Goal: Task Accomplishment & Management: Manage account settings

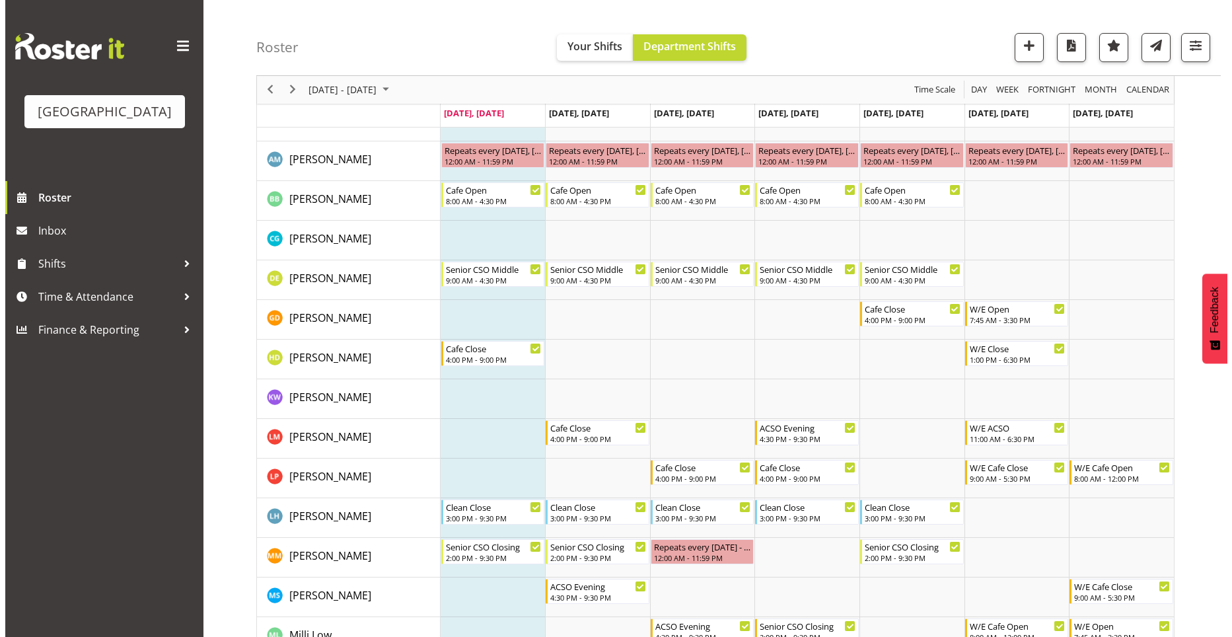
scroll to position [132, 0]
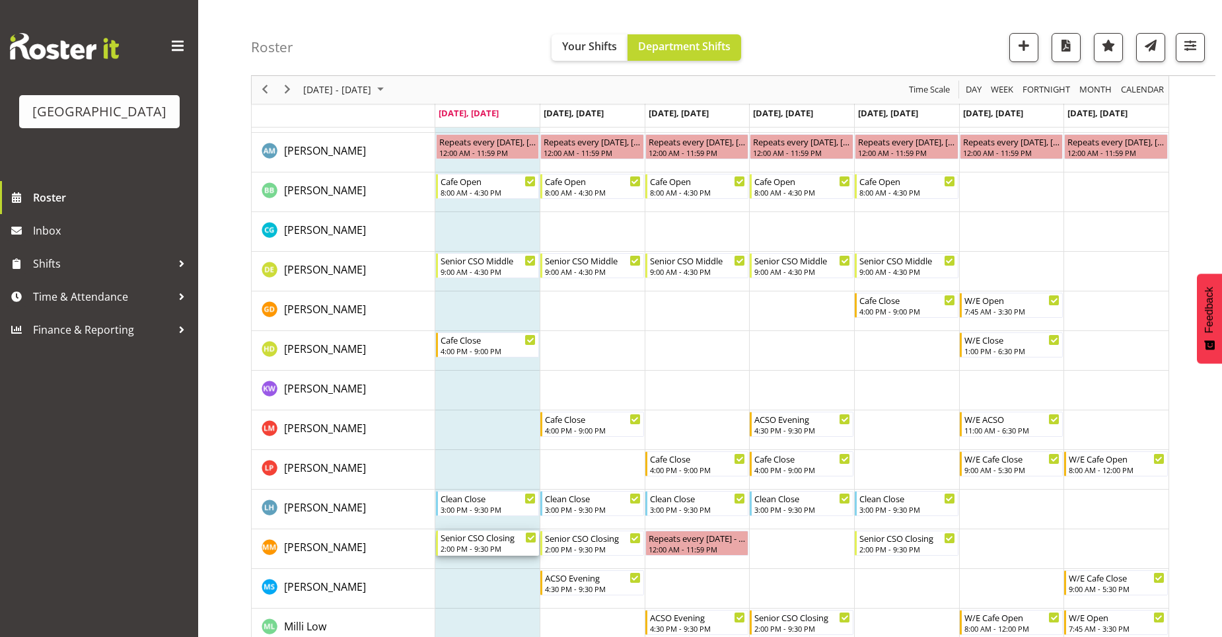
click at [525, 542] on div "Senior CSO Closing 2:00 PM - 9:30 PM" at bounding box center [488, 543] width 104 height 25
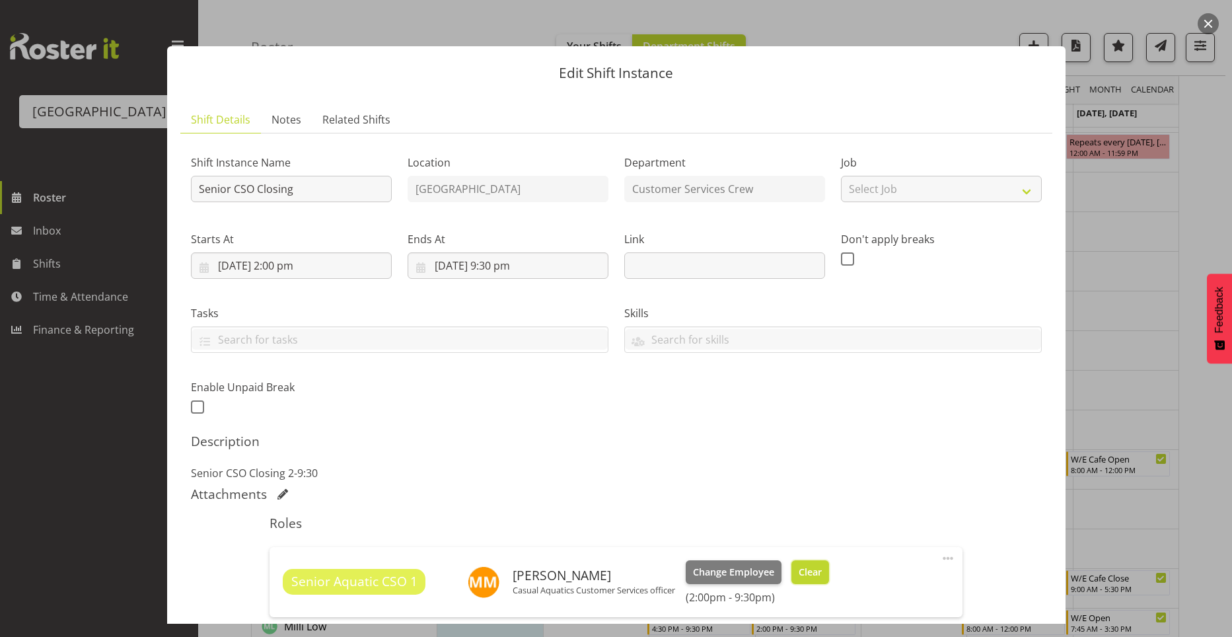
click at [825, 575] on button "Clear" at bounding box center [810, 572] width 38 height 24
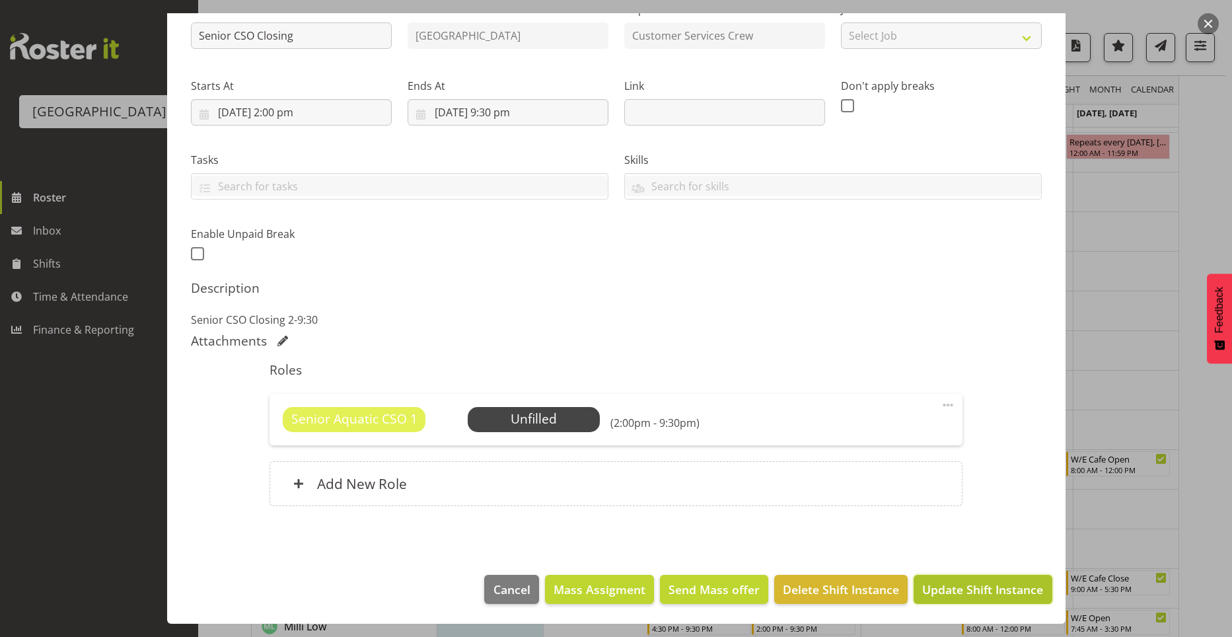
click at [976, 598] on button "Update Shift Instance" at bounding box center [983, 589] width 138 height 29
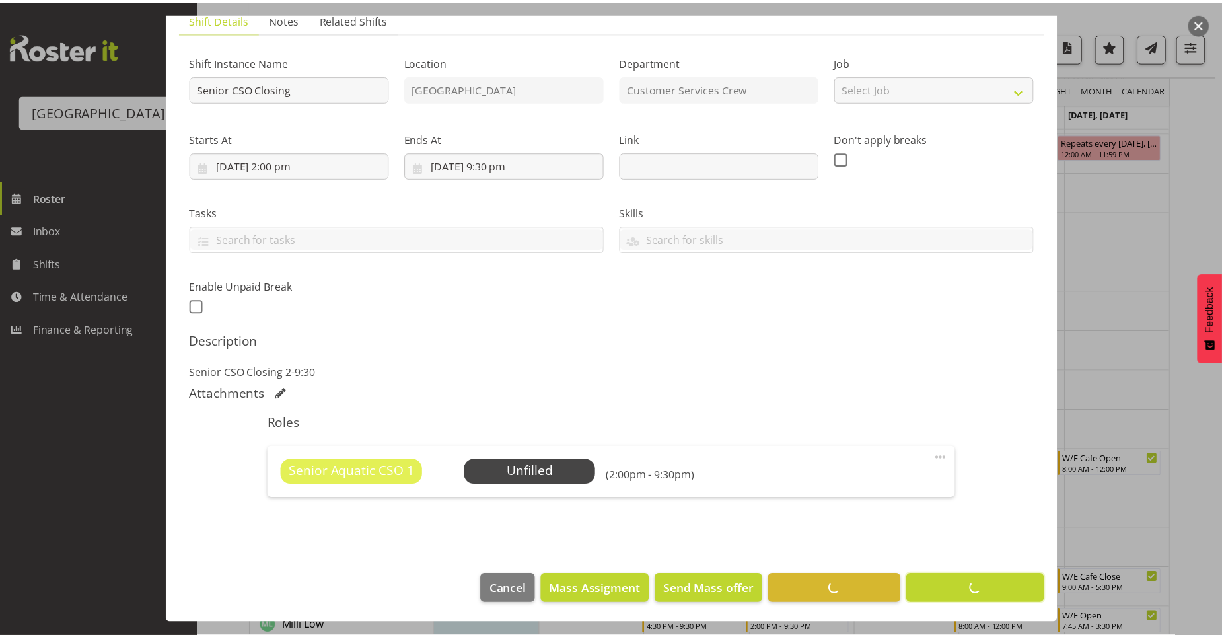
scroll to position [100, 0]
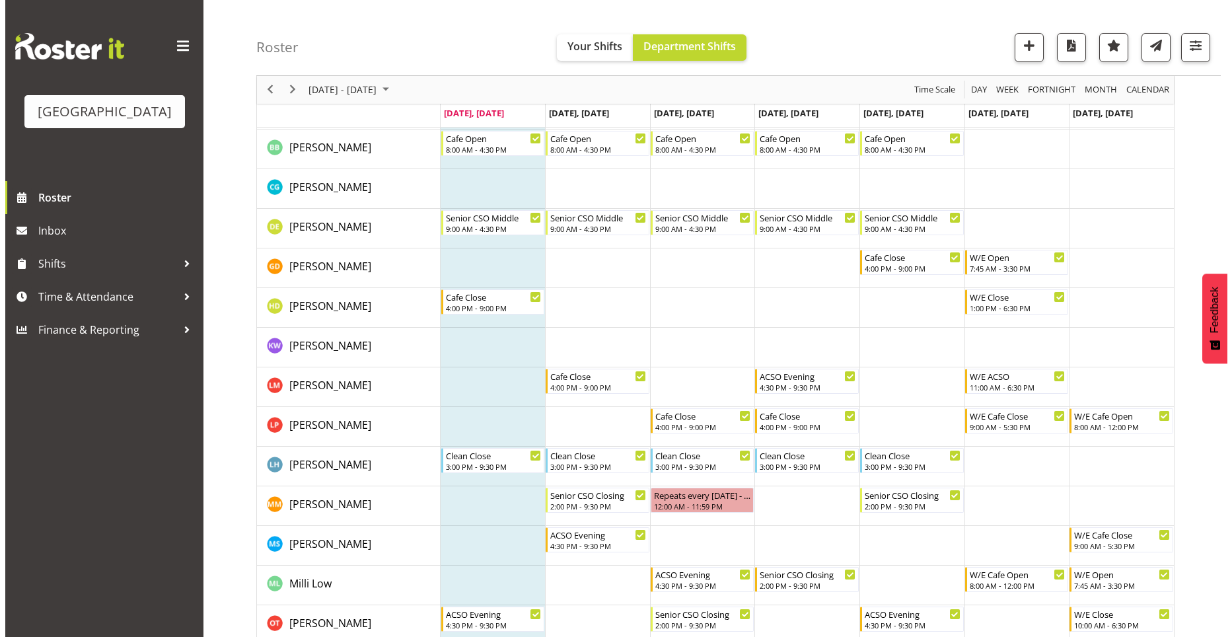
scroll to position [21, 0]
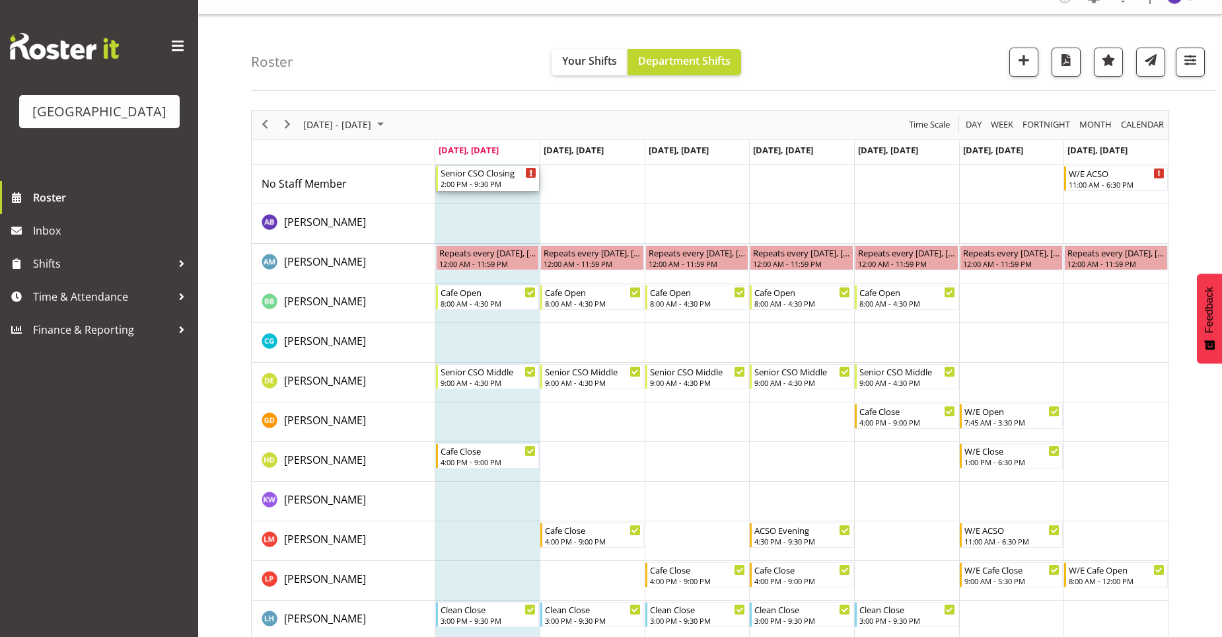
click at [492, 172] on div "Senior CSO Closing" at bounding box center [489, 172] width 96 height 13
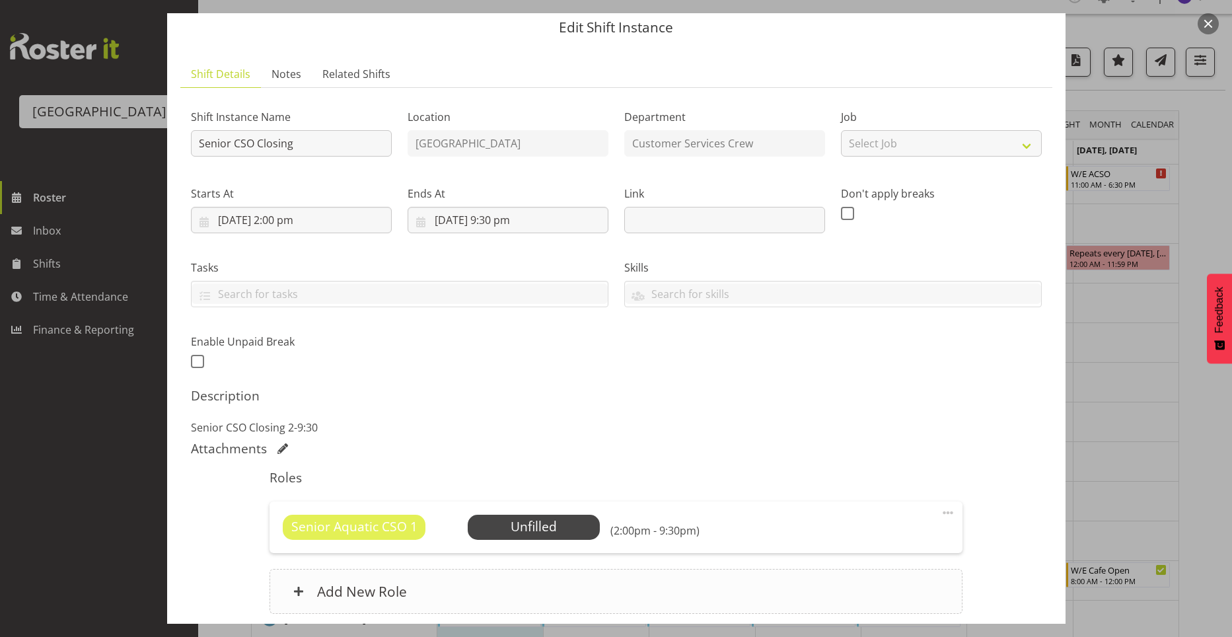
scroll to position [66, 0]
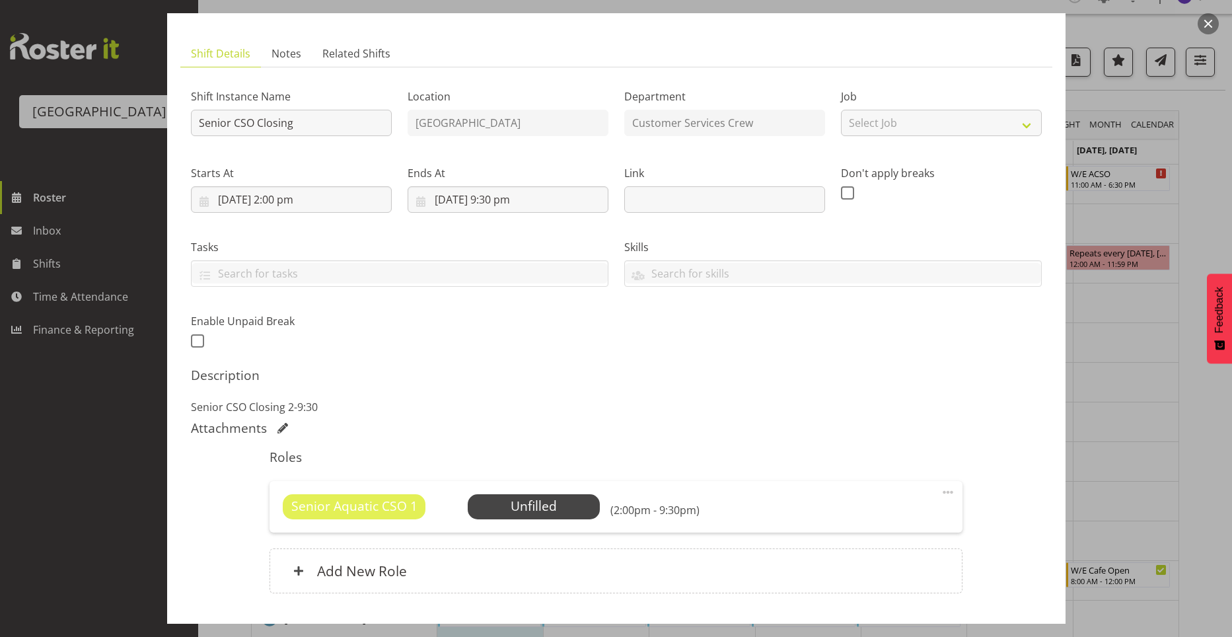
click at [940, 495] on span at bounding box center [948, 492] width 16 height 16
click at [869, 542] on link "Cover Role" at bounding box center [892, 545] width 127 height 24
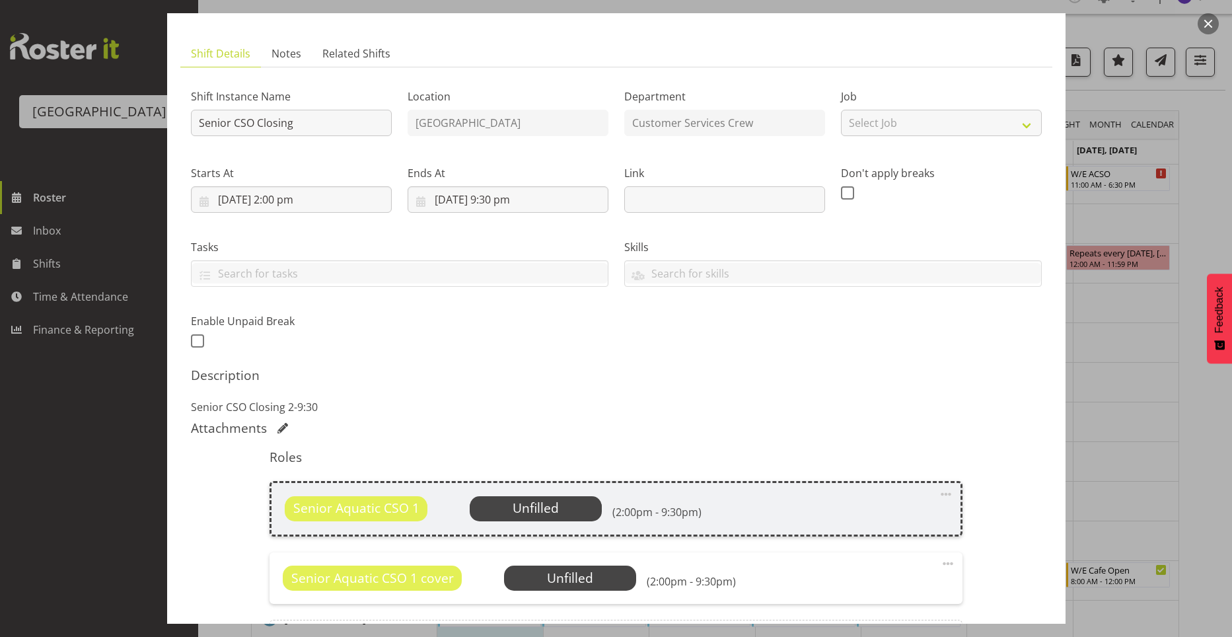
click at [397, 583] on span "Senior Aquatic CSO 1 cover" at bounding box center [372, 578] width 163 height 19
click at [942, 562] on span at bounding box center [948, 564] width 16 height 16
click at [843, 590] on link "Edit" at bounding box center [892, 593] width 127 height 24
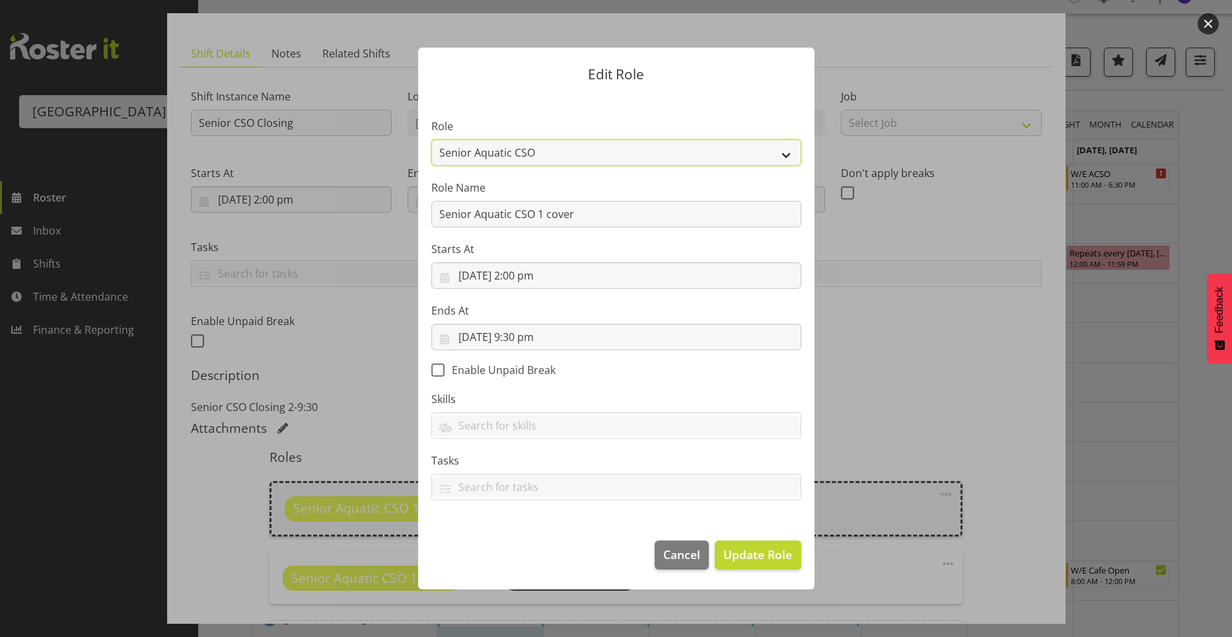
click at [540, 141] on select "Aquatic Customer Services Officer Cleaner - Splash Palace Facilties Maintenance…" at bounding box center [616, 152] width 370 height 26
select select "1489"
click at [431, 139] on select "Aquatic Customer Services Officer Cleaner - Splash Palace Facilties Maintenance…" at bounding box center [616, 152] width 370 height 26
click at [740, 558] on span "Update Role" at bounding box center [757, 554] width 69 height 17
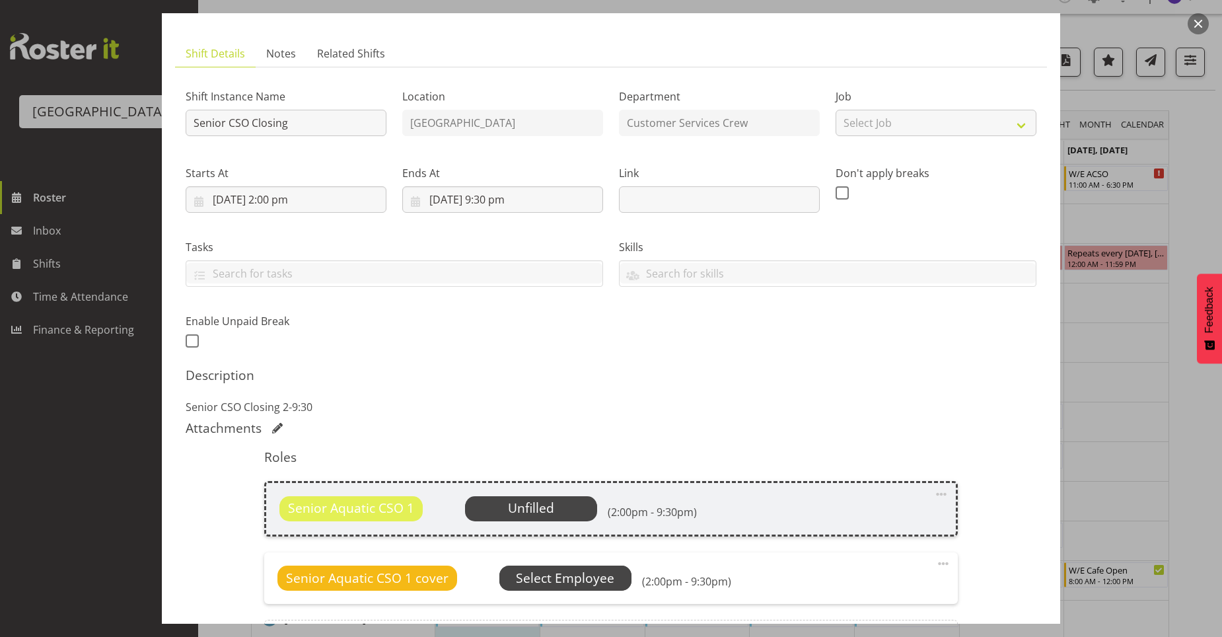
click at [0, 0] on span "Select Employee" at bounding box center [0, 0] width 0 height 0
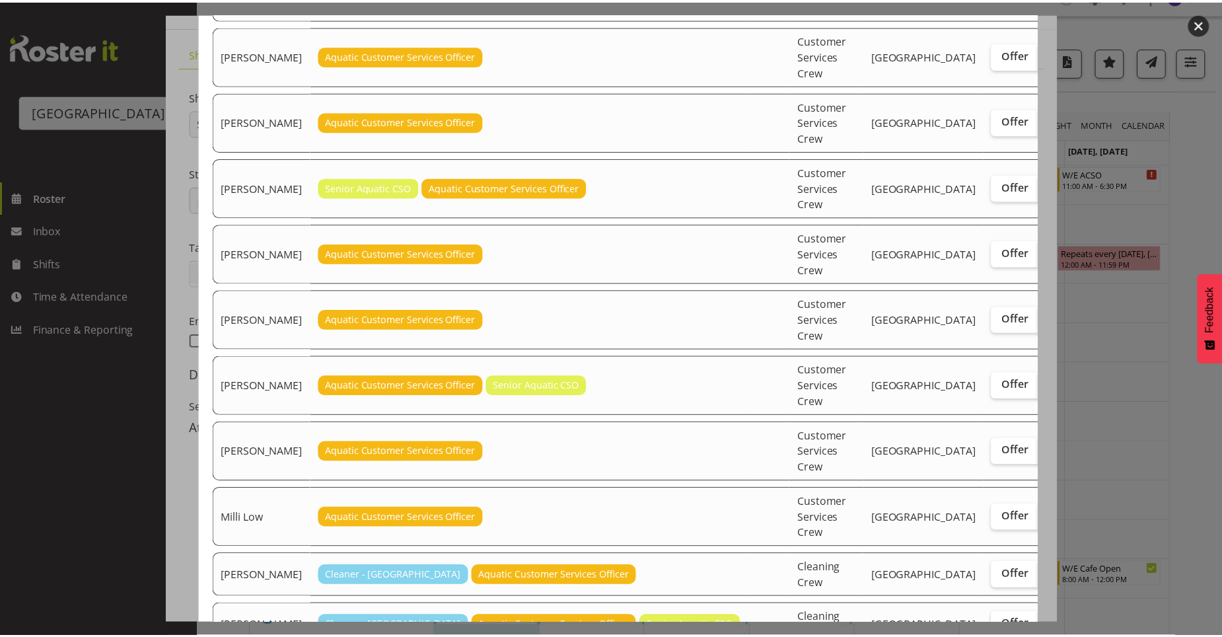
scroll to position [311, 0]
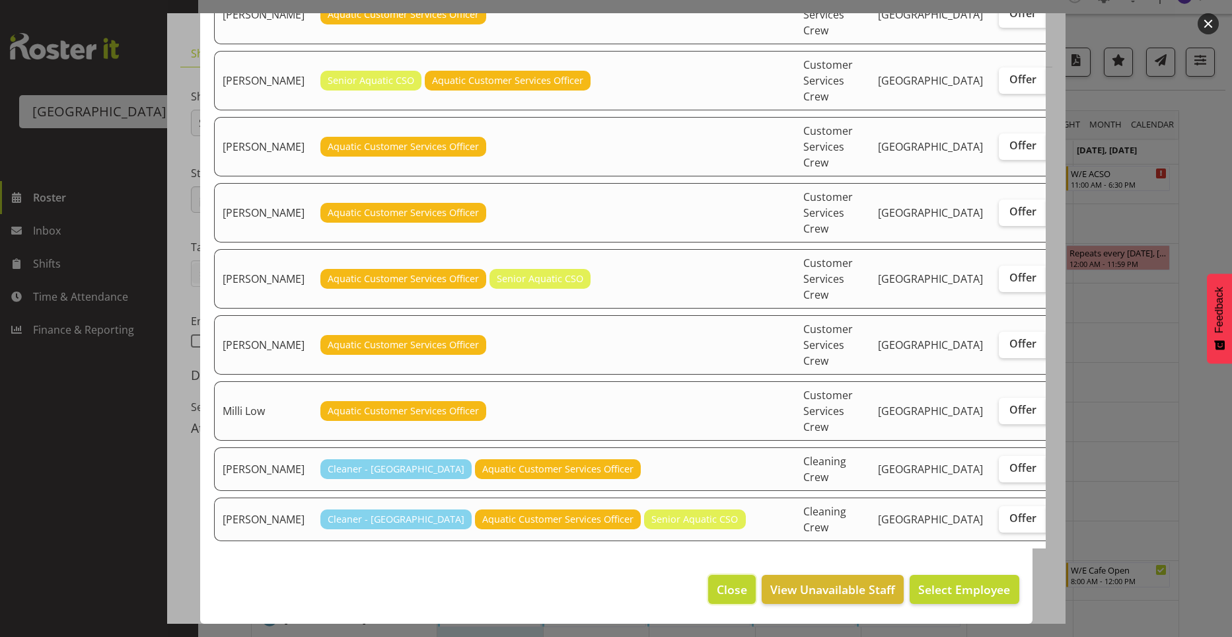
click at [708, 582] on button "Close" at bounding box center [732, 589] width 48 height 29
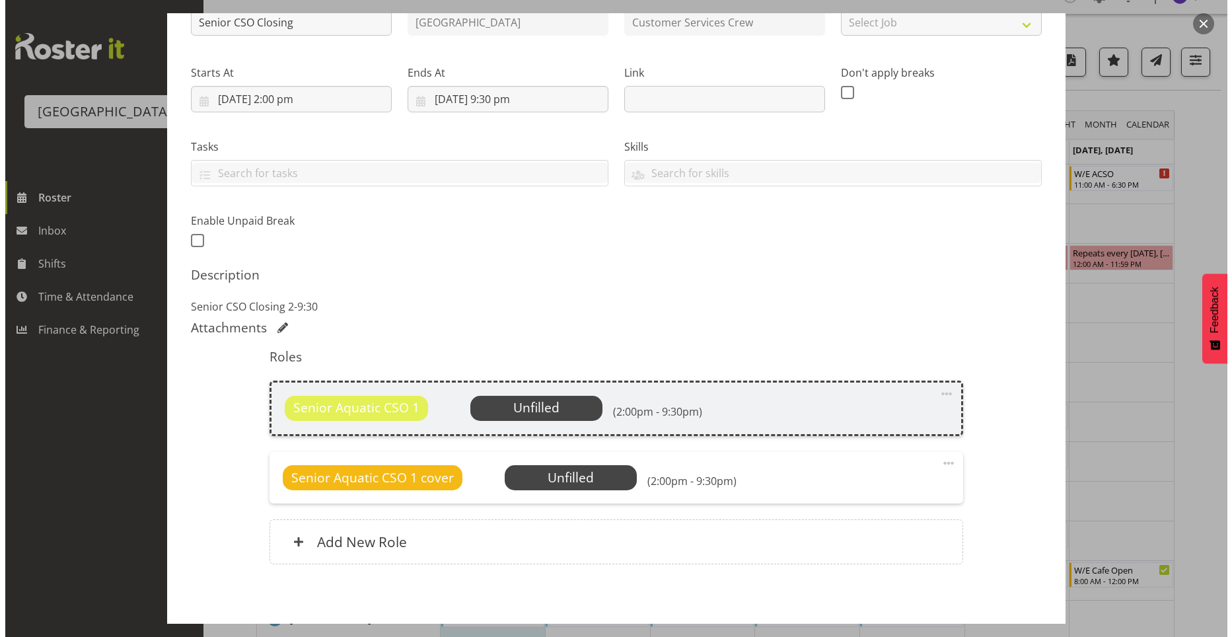
scroll to position [225, 0]
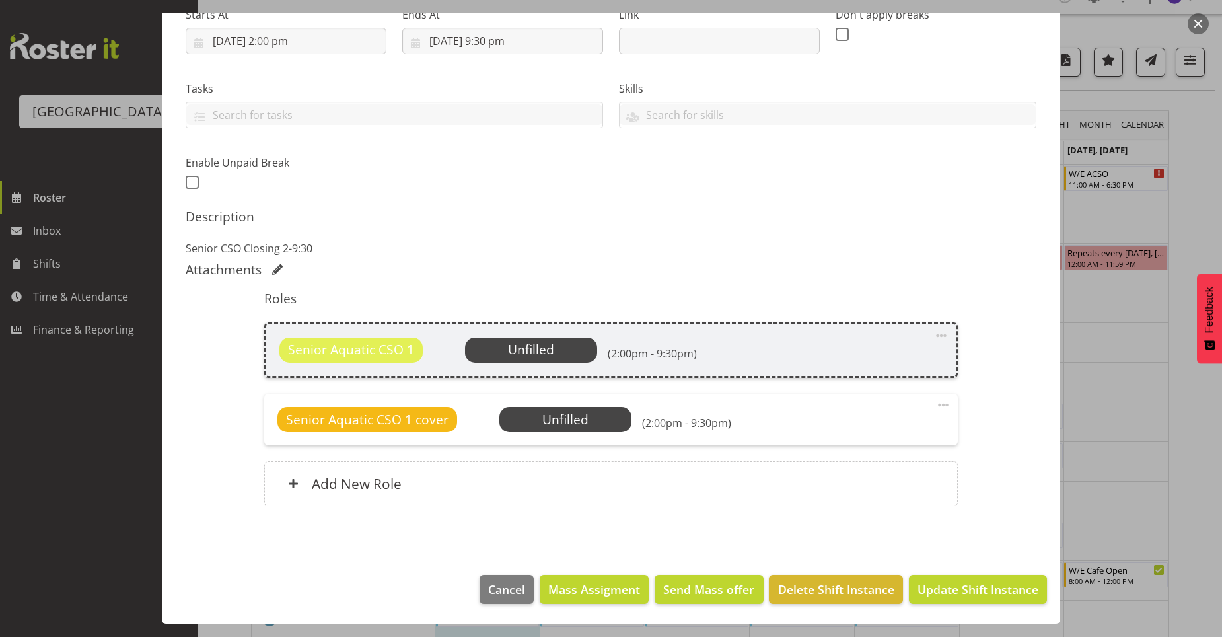
click at [935, 406] on span at bounding box center [943, 405] width 16 height 16
click at [870, 433] on link "Edit" at bounding box center [887, 434] width 127 height 24
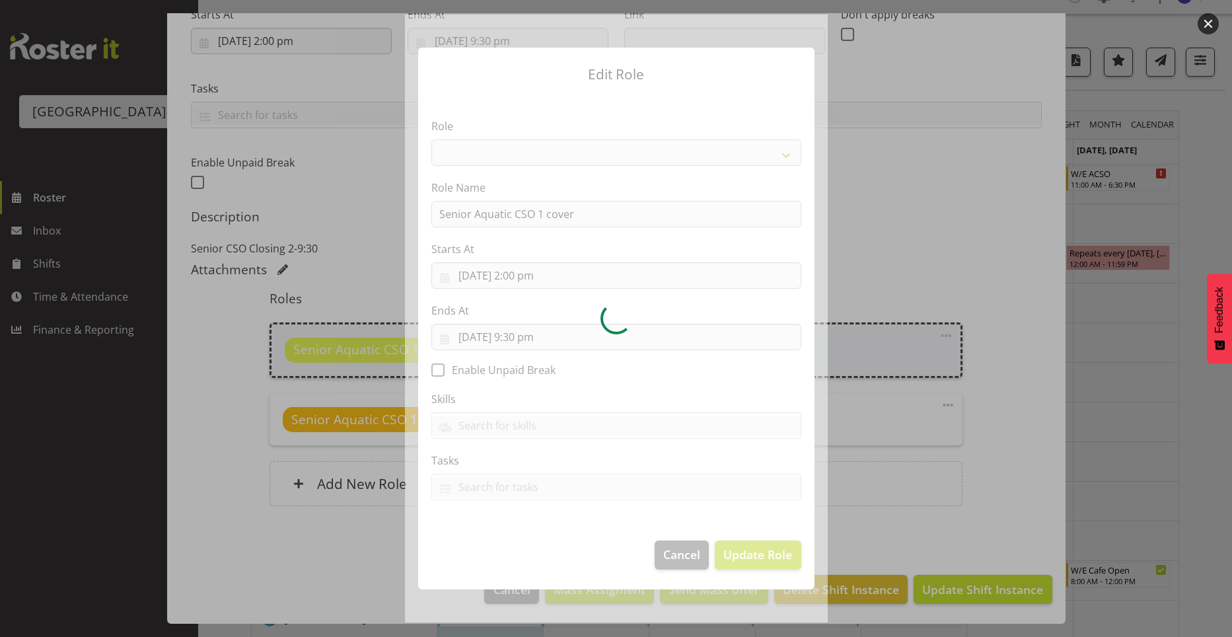
select select
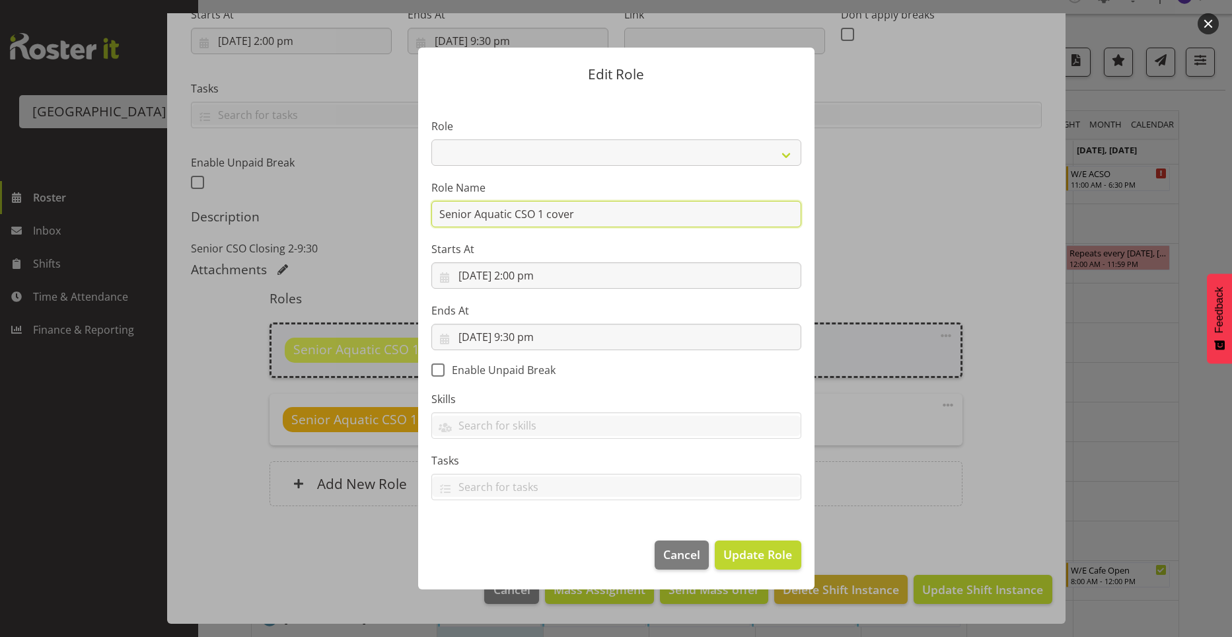
drag, startPoint x: 682, startPoint y: 225, endPoint x: 431, endPoint y: 240, distance: 252.2
click at [431, 240] on section "Role Aquatic Customer Services Officer Cleaner - Splash Palace Facilties Mainte…" at bounding box center [616, 310] width 396 height 432
type input "C"
click at [626, 215] on input "COVER SHIFT starting at 3 or 3:30 until9:30" at bounding box center [616, 214] width 370 height 26
click at [441, 218] on input "COVER SHIFT starting at 3 or 3:30 until 9:30" at bounding box center [616, 214] width 370 height 26
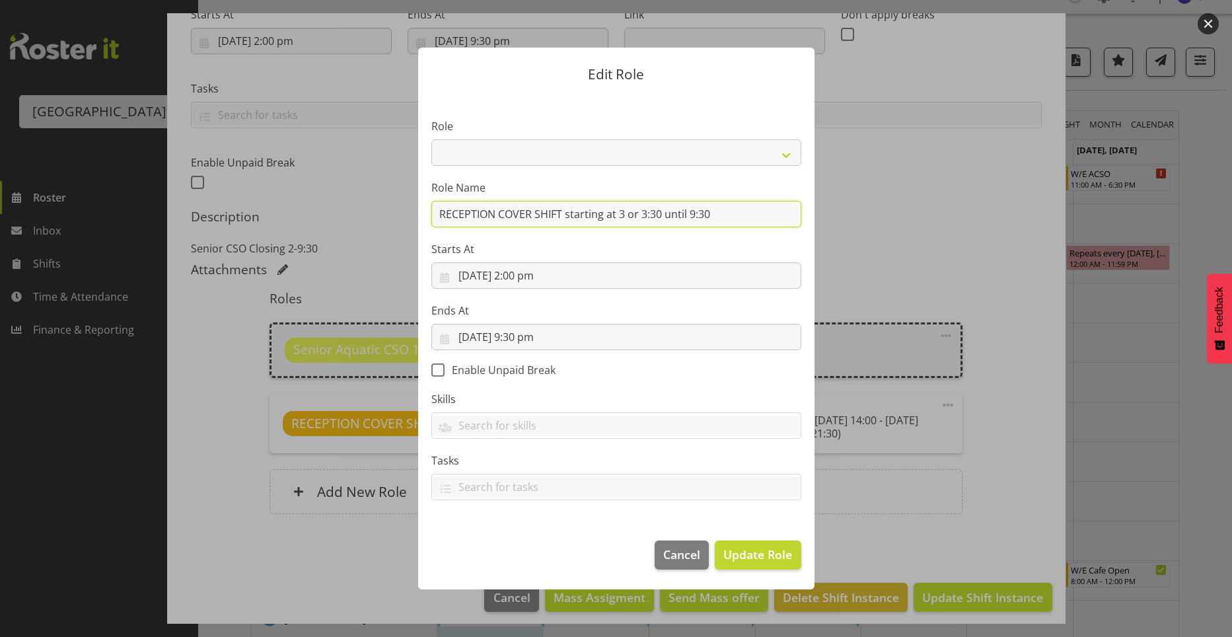
click at [714, 211] on input "RECEPTION COVER SHIFT starting at 3 or 3:30 until 9:30" at bounding box center [616, 214] width 370 height 26
type input "RECEPTION COVER SHIFT starting at 3 or 3:30 until 9:30pm"
click at [788, 554] on span "Update Role" at bounding box center [757, 554] width 69 height 17
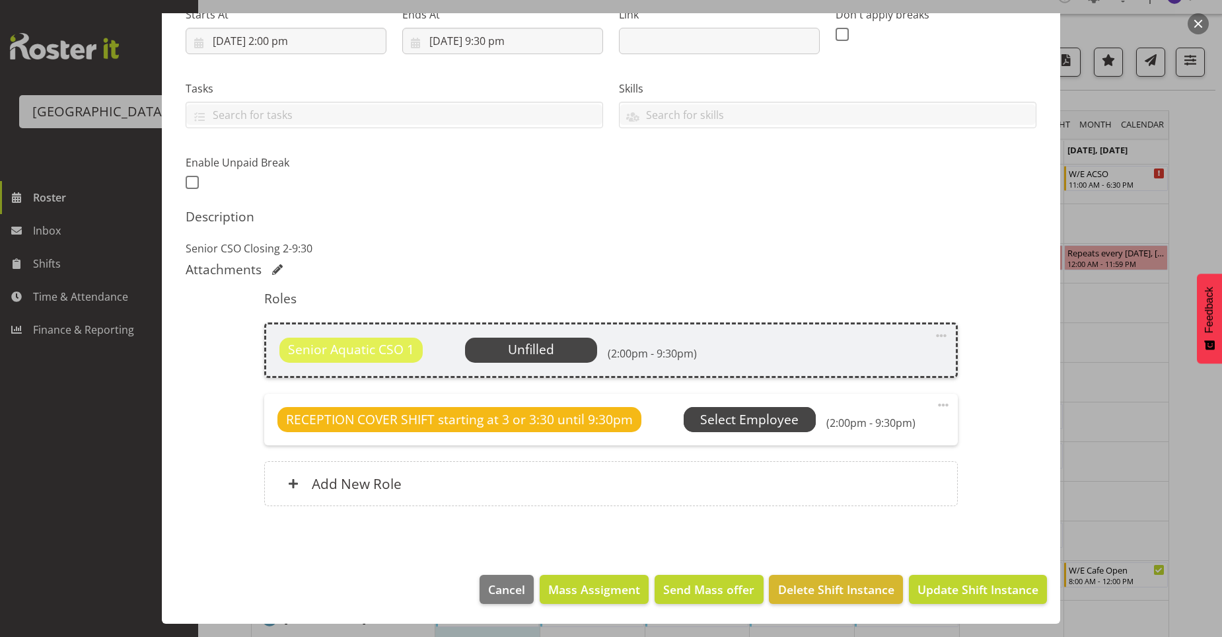
click at [0, 0] on span "Select Employee" at bounding box center [0, 0] width 0 height 0
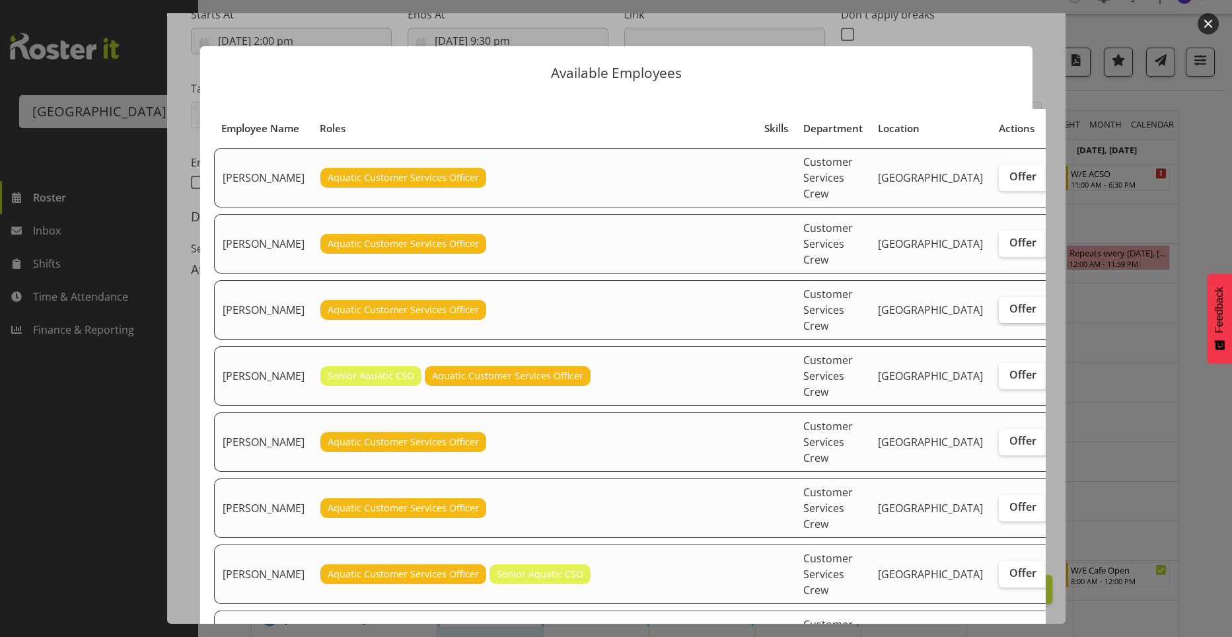
click at [1009, 315] on span "Offer" at bounding box center [1022, 308] width 27 height 13
click at [999, 313] on input "Offer" at bounding box center [1003, 309] width 9 height 9
checkbox input "true"
click at [1009, 447] on span "Offer" at bounding box center [1022, 440] width 27 height 13
click at [999, 445] on input "Offer" at bounding box center [1003, 441] width 9 height 9
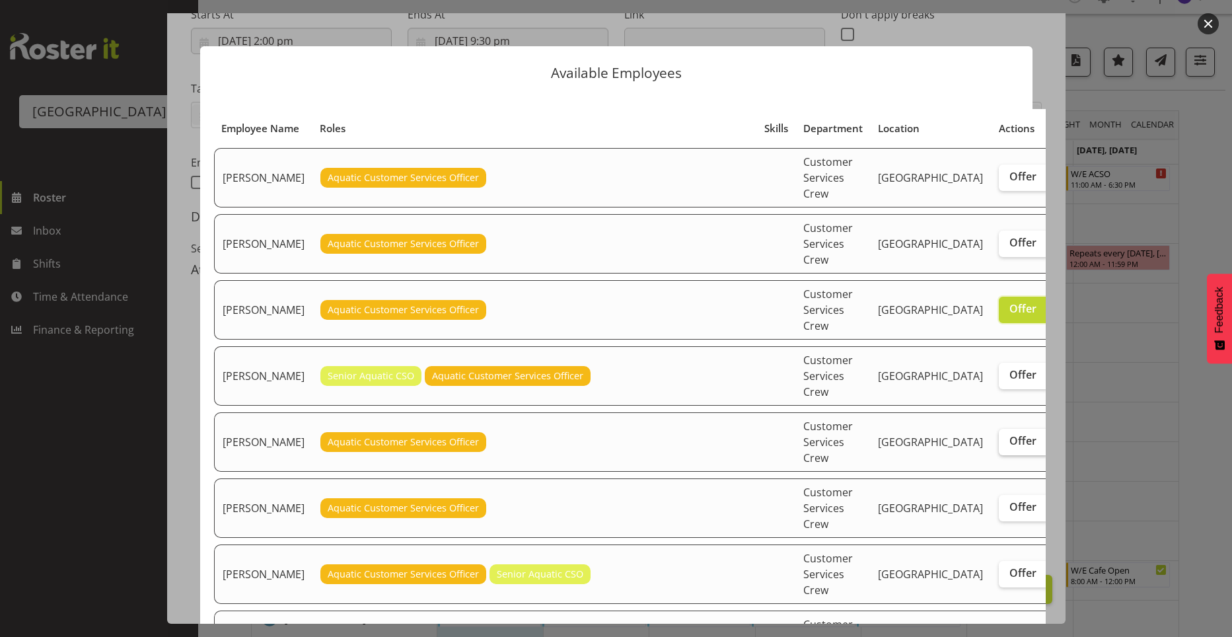
checkbox input "true"
click at [1009, 513] on span "Offer" at bounding box center [1022, 506] width 27 height 13
click at [999, 511] on input "Offer" at bounding box center [1003, 507] width 9 height 9
checkbox input "true"
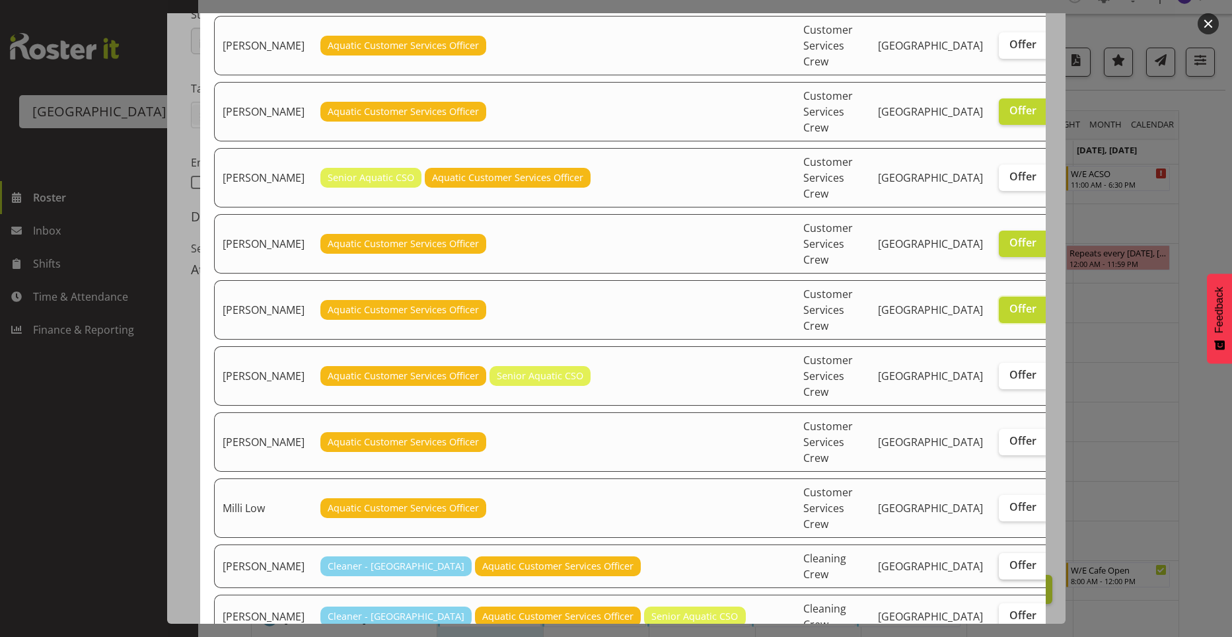
scroll to position [264, 0]
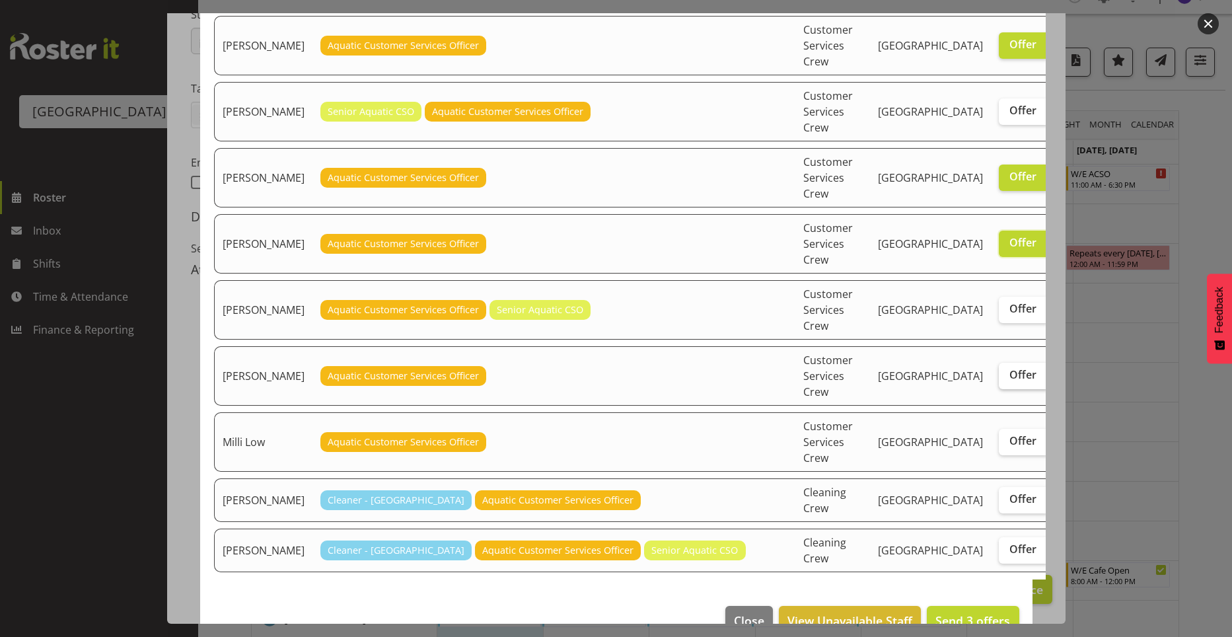
click at [1009, 381] on span "Offer" at bounding box center [1022, 374] width 27 height 13
click at [999, 379] on input "Offer" at bounding box center [1003, 375] width 9 height 9
checkbox input "true"
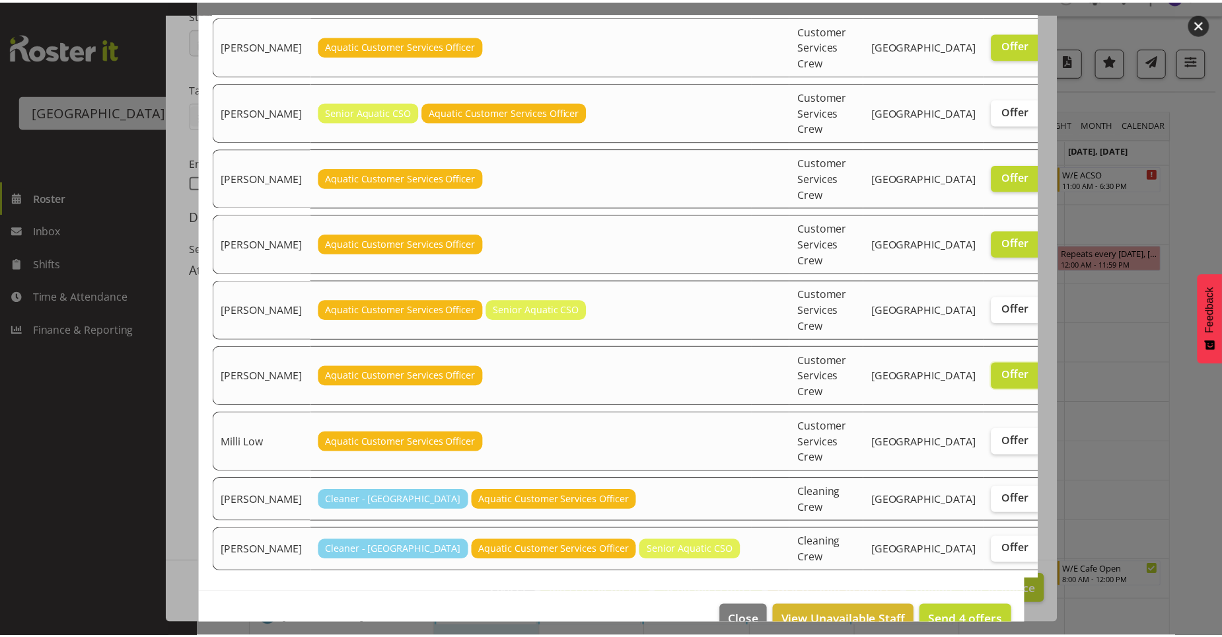
scroll to position [311, 0]
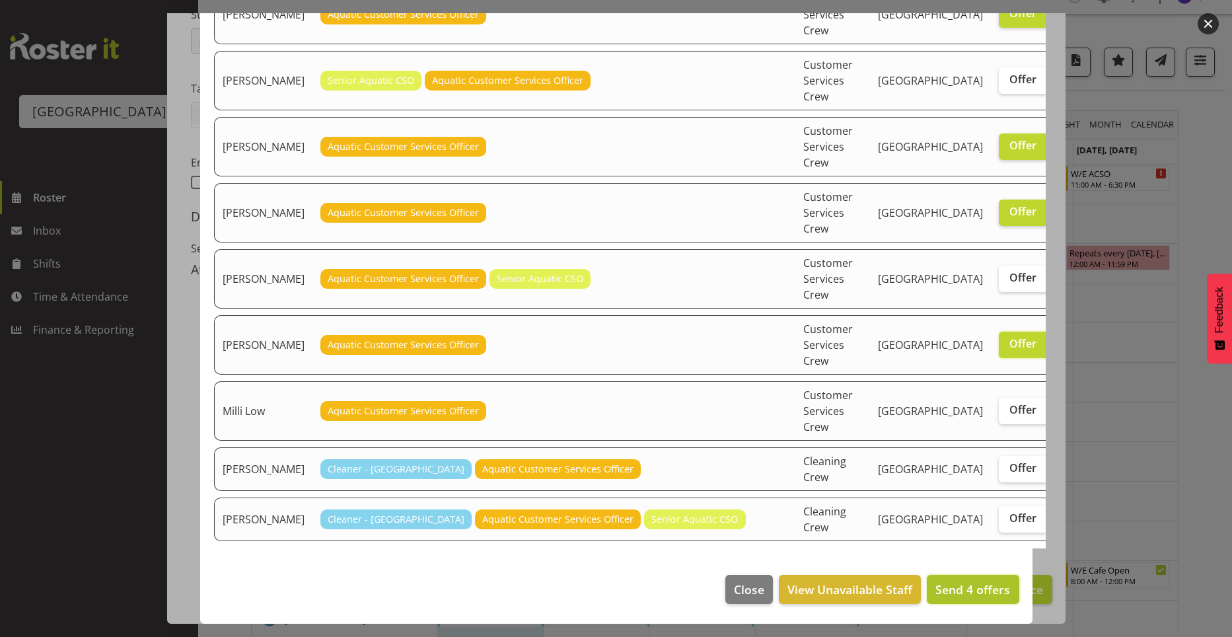
click at [974, 585] on span "Send 4 offers" at bounding box center [972, 589] width 75 height 16
